Goal: Task Accomplishment & Management: Use online tool/utility

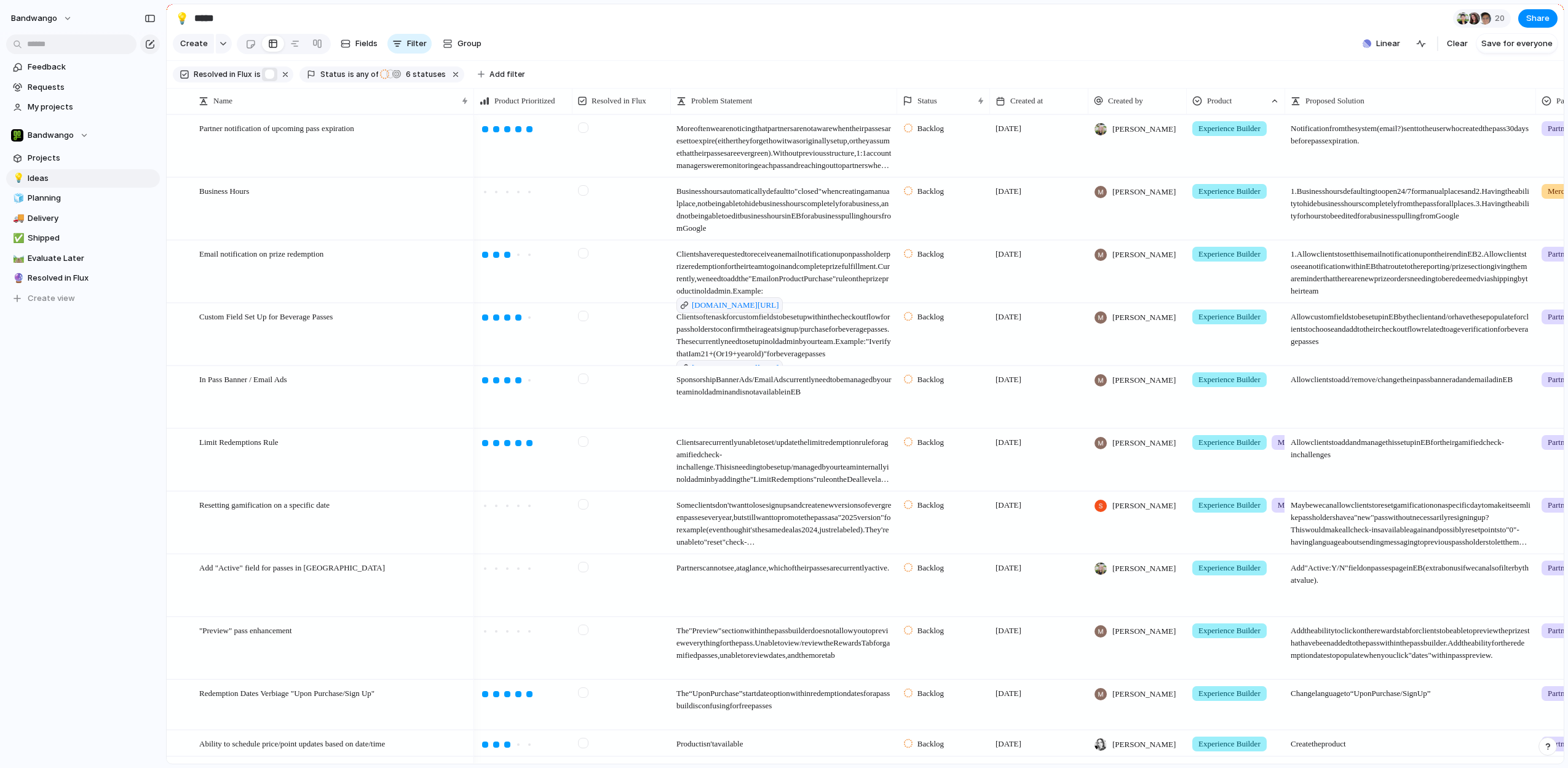
click at [267, 74] on div "button" at bounding box center [269, 74] width 11 height 11
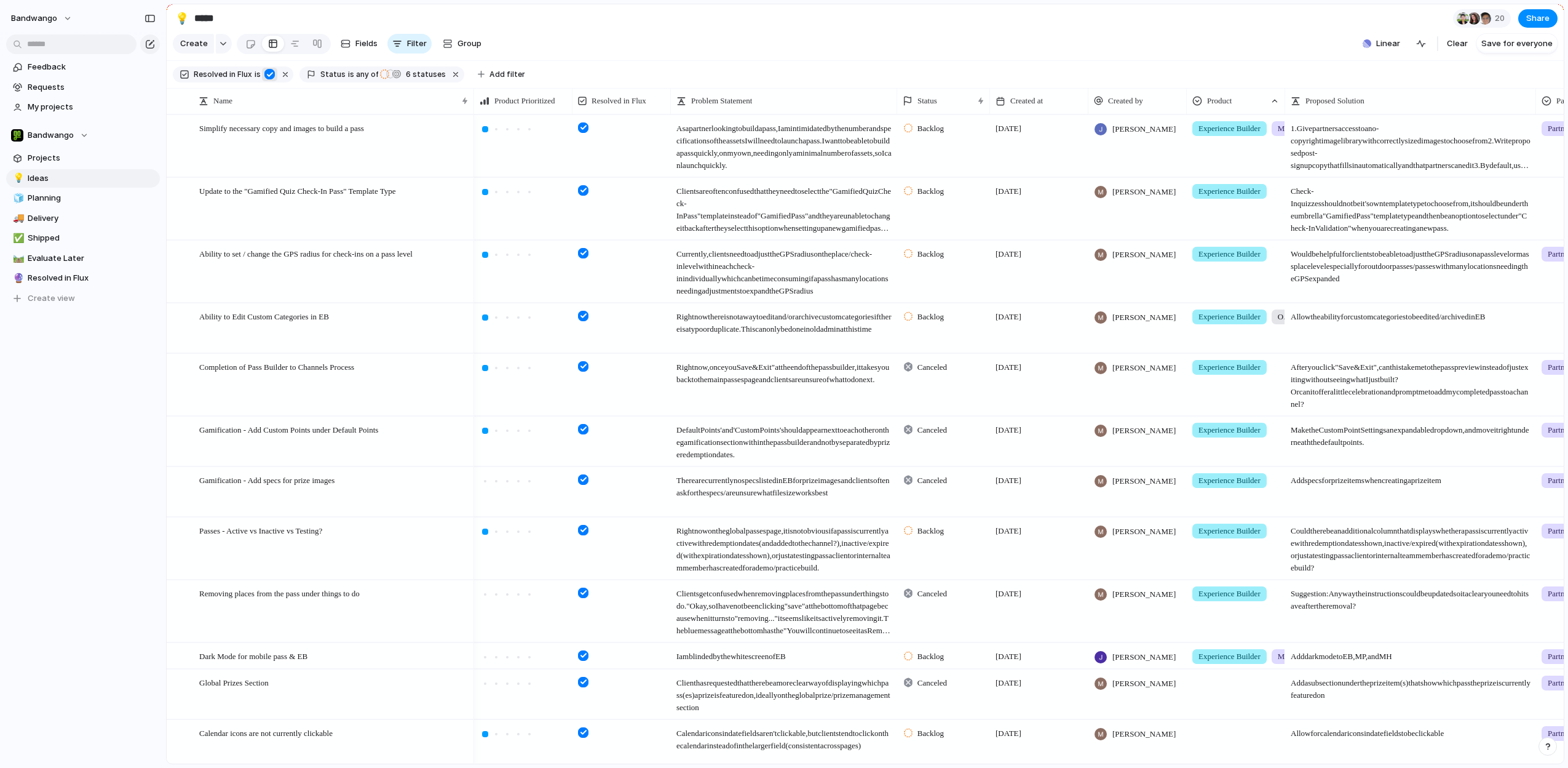
click at [268, 75] on div "button" at bounding box center [269, 74] width 11 height 11
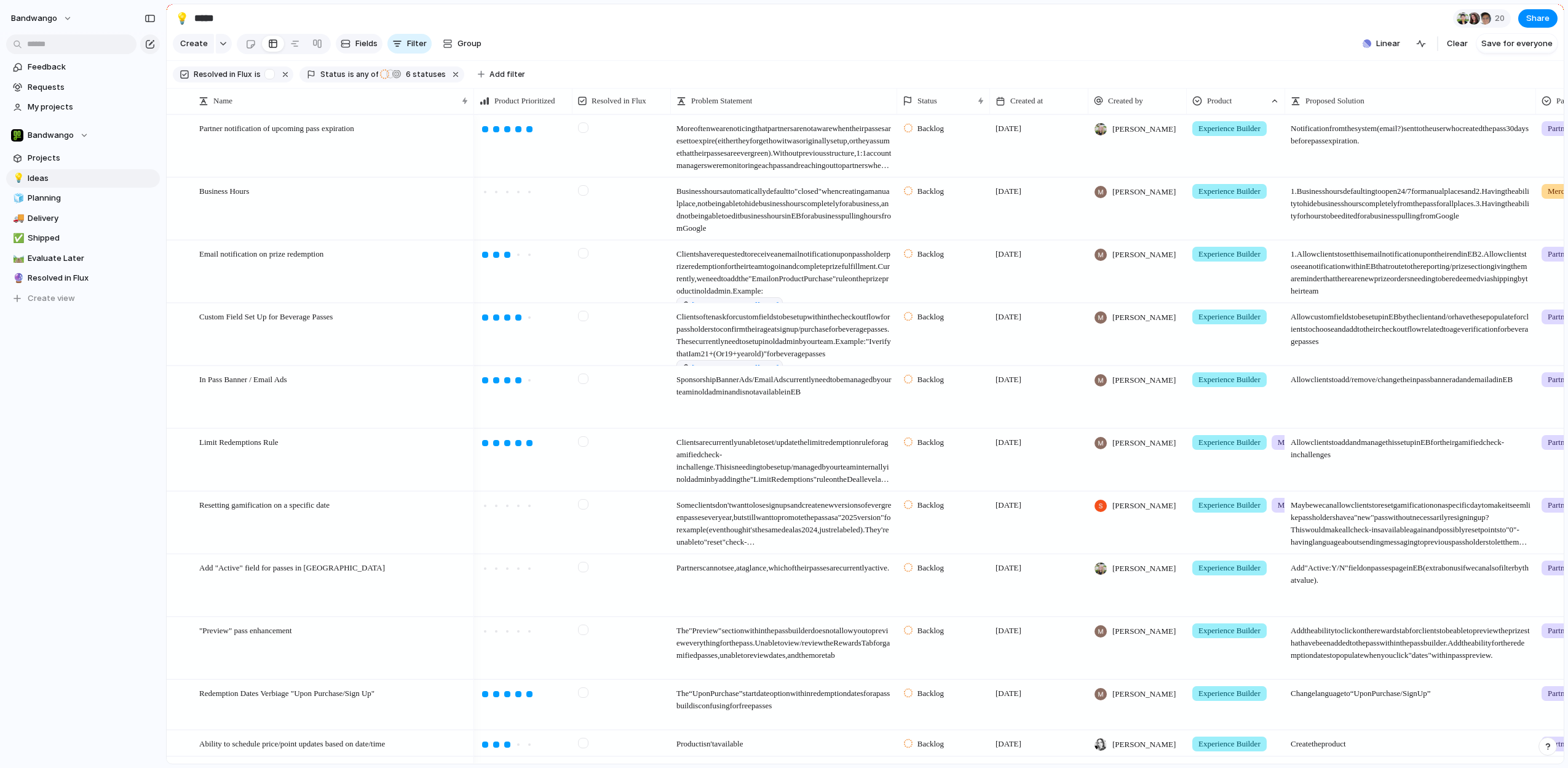
drag, startPoint x: 368, startPoint y: 43, endPoint x: 521, endPoint y: 49, distance: 153.1
click at [368, 43] on span "Fields" at bounding box center [366, 44] width 22 height 13
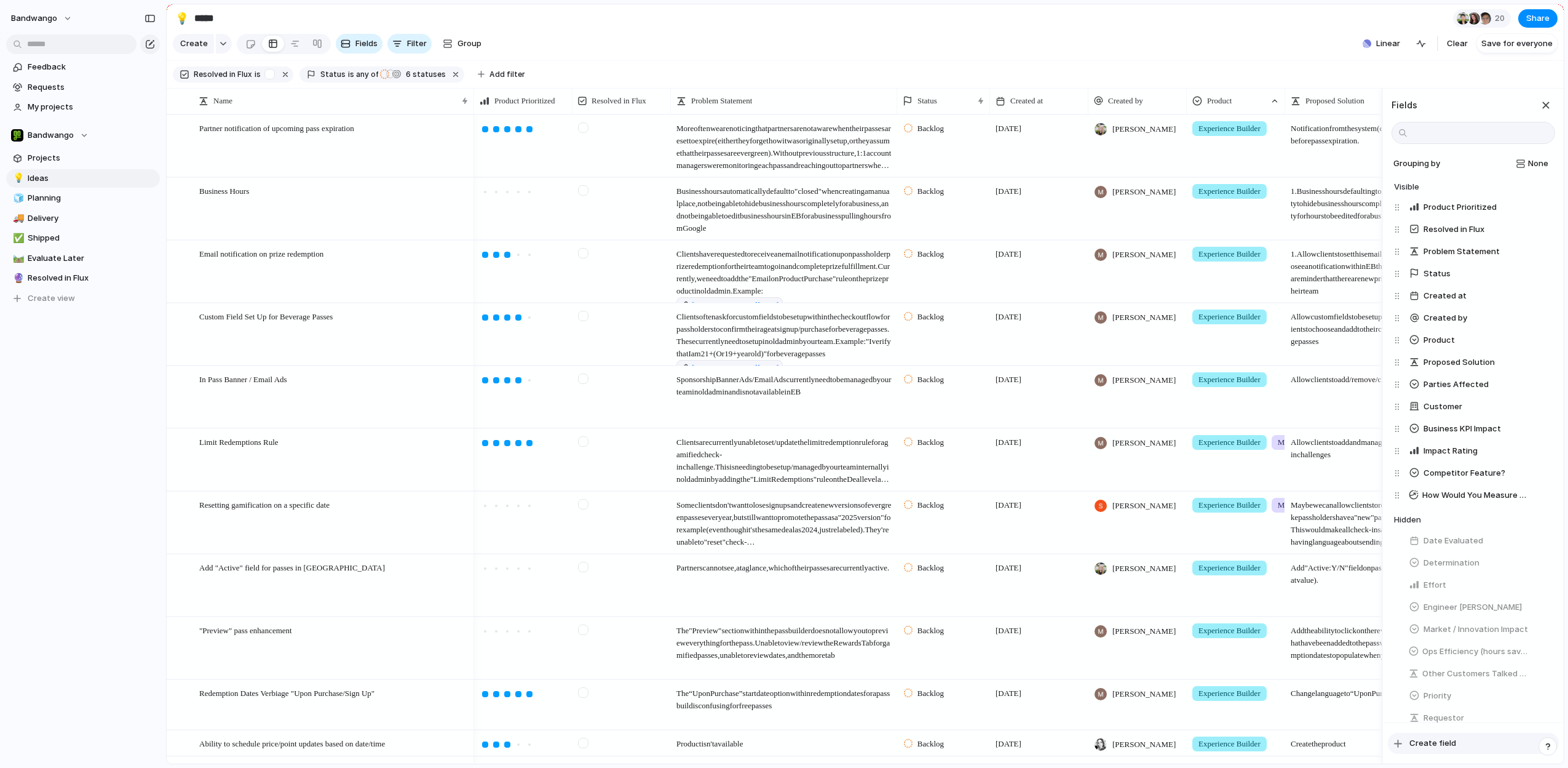
click at [1405, 745] on button "Create field" at bounding box center [1473, 744] width 171 height 21
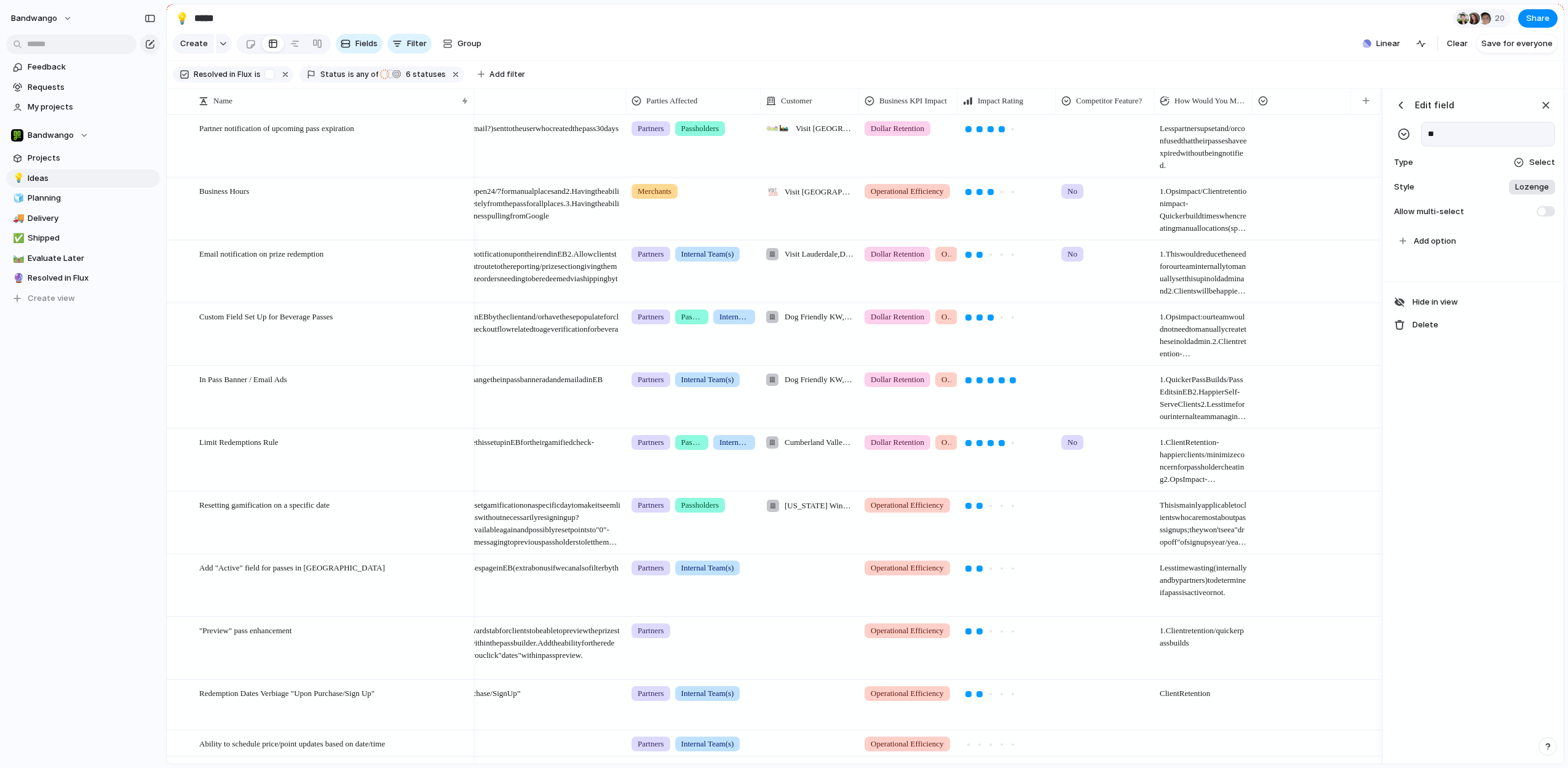
type input "*"
type input "**********"
click at [1546, 213] on span at bounding box center [1546, 211] width 18 height 11
click at [1532, 164] on span "Select" at bounding box center [1542, 162] width 26 height 13
click at [1499, 213] on span "Checkbox" at bounding box center [1493, 214] width 40 height 13
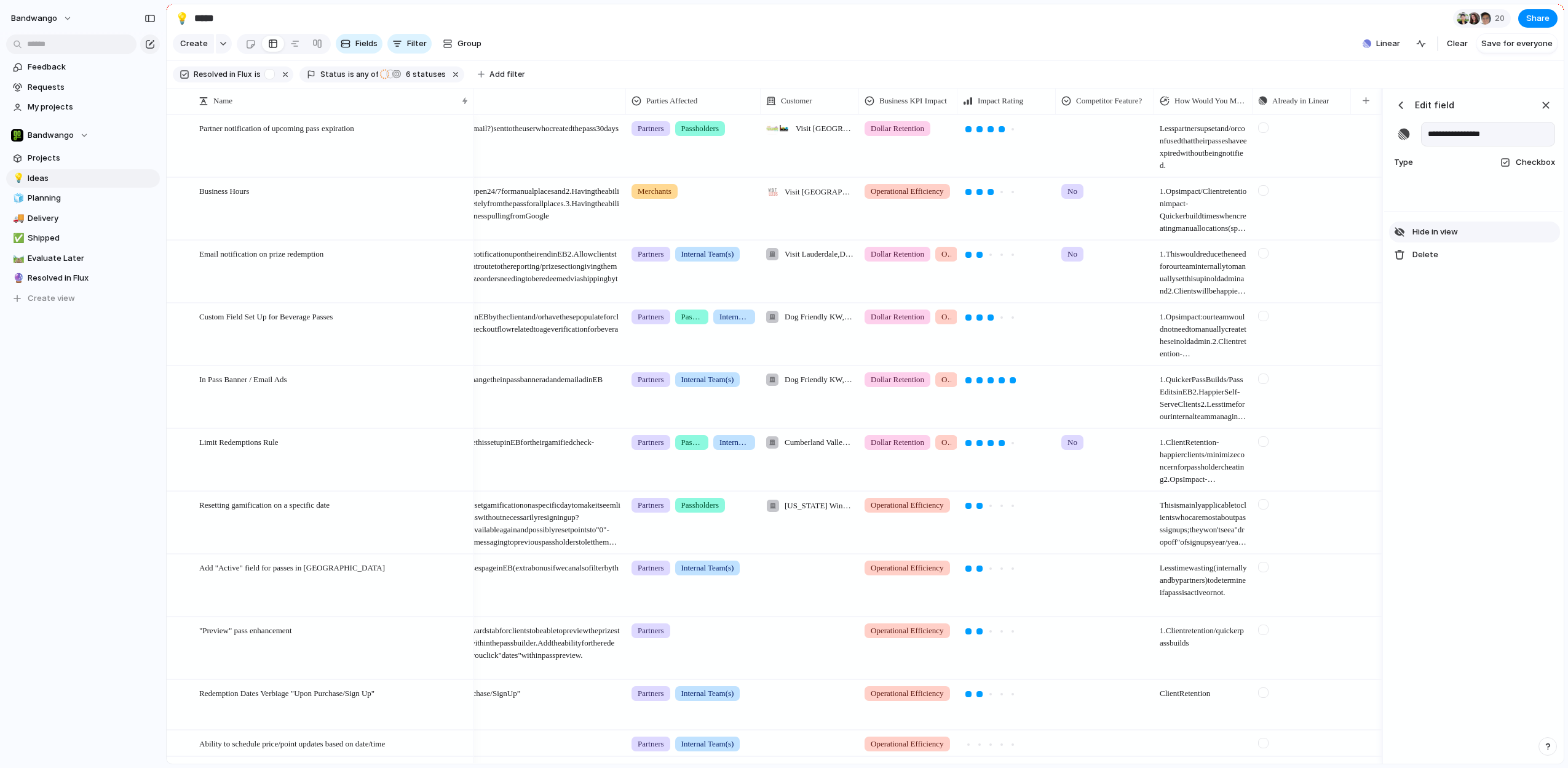
drag, startPoint x: 1472, startPoint y: 440, endPoint x: 1471, endPoint y: 240, distance: 200.0
click at [1472, 440] on div "**********" at bounding box center [1474, 426] width 178 height 676
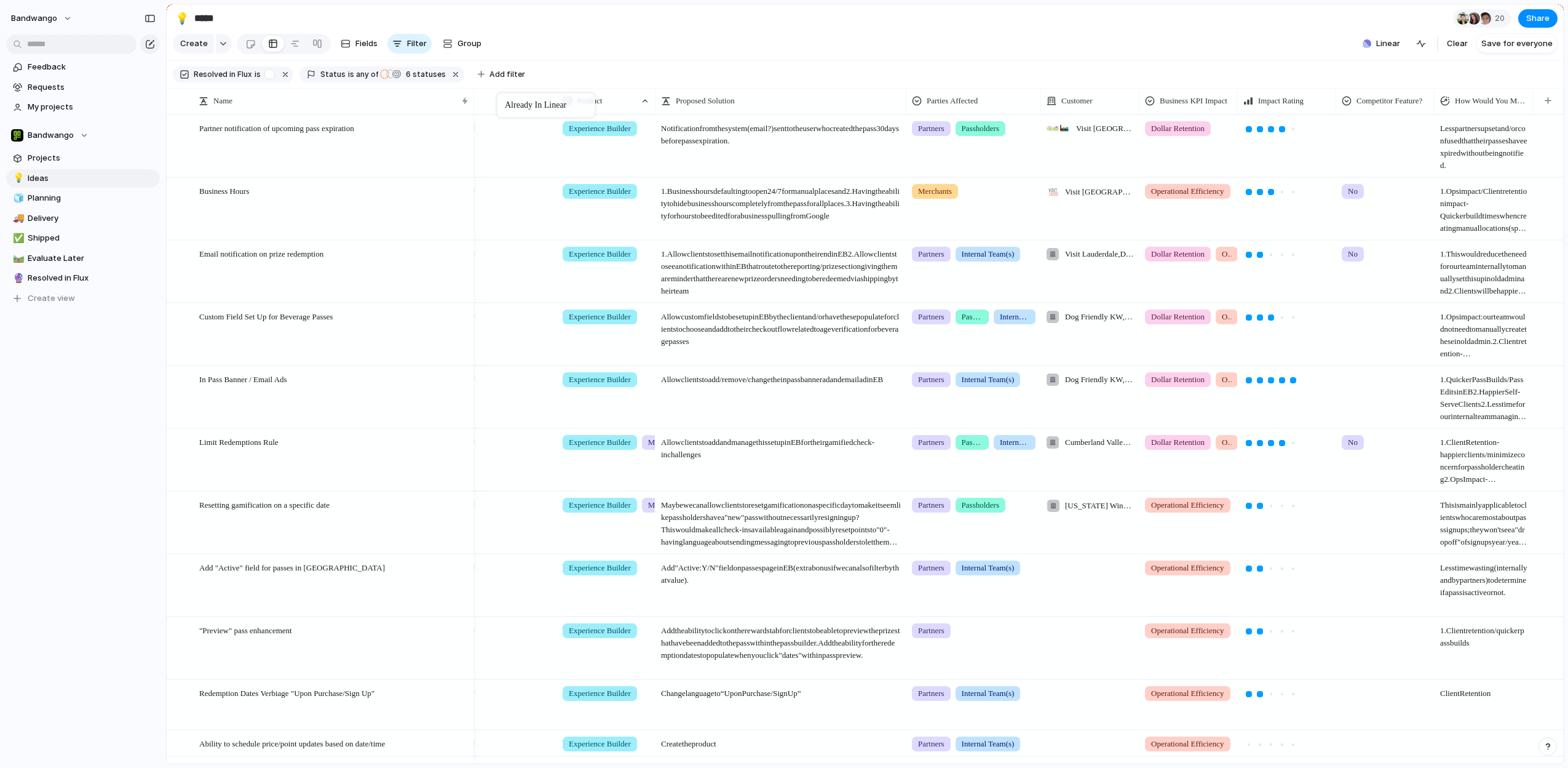
drag, startPoint x: 1075, startPoint y: 99, endPoint x: 627, endPoint y: 148, distance: 450.7
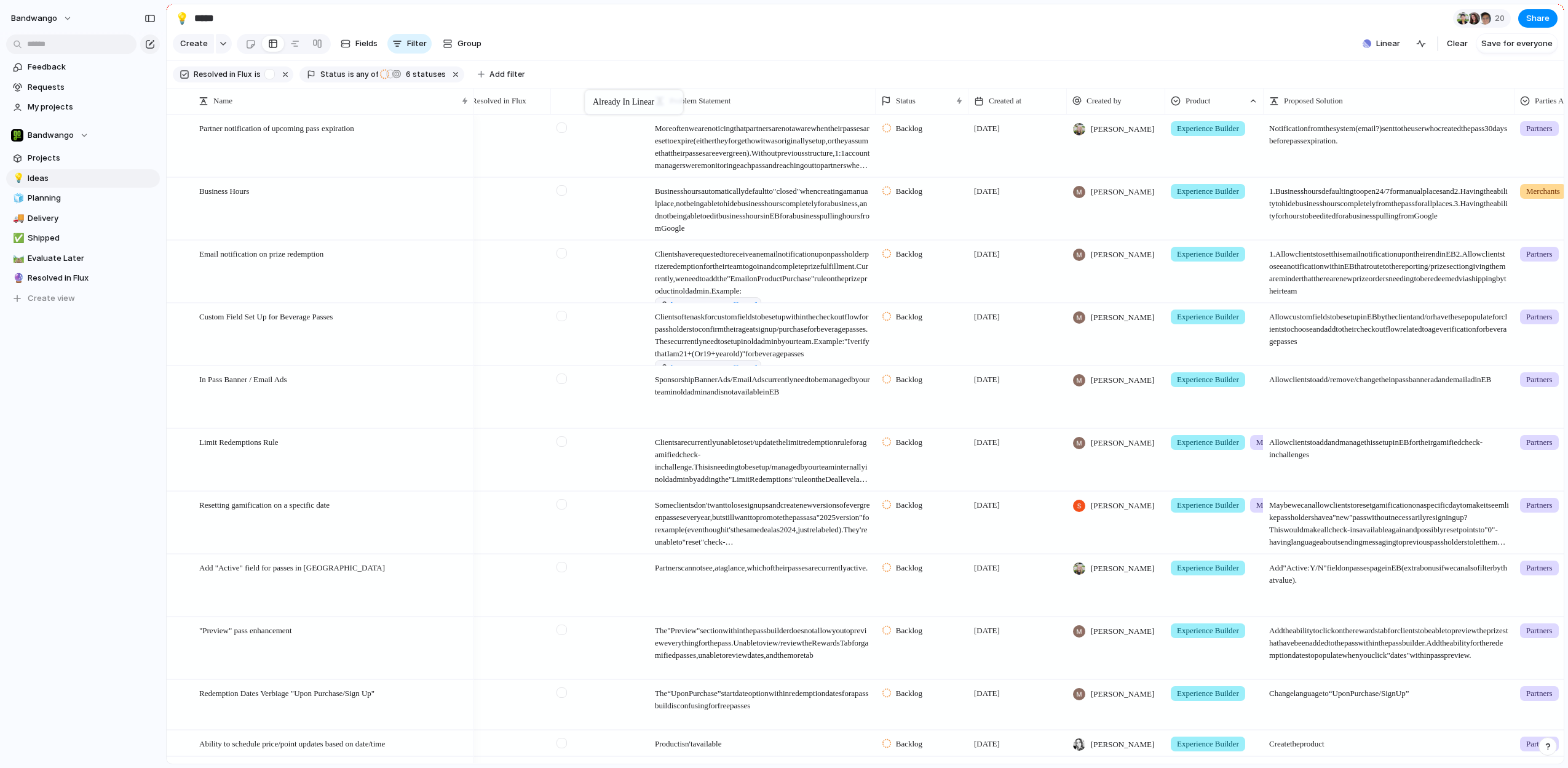
drag, startPoint x: 1134, startPoint y: 100, endPoint x: 641, endPoint y: 145, distance: 495.0
